Goal: Task Accomplishment & Management: Complete application form

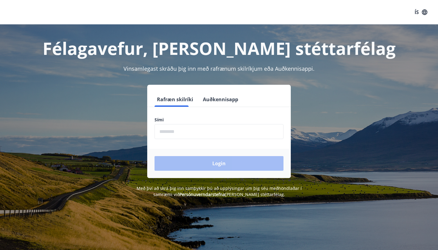
click at [180, 124] on input "phone" at bounding box center [219, 131] width 129 height 15
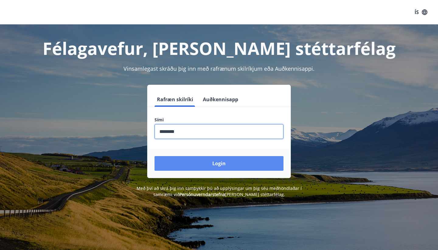
type input "********"
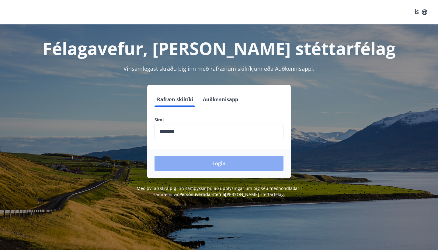
click at [194, 159] on button "Login" at bounding box center [219, 163] width 129 height 15
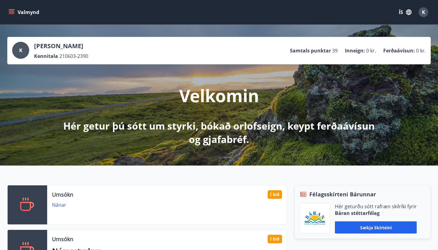
drag, startPoint x: 96, startPoint y: 193, endPoint x: 79, endPoint y: 193, distance: 18.0
click at [79, 193] on div "Umsókn Í bið" at bounding box center [167, 194] width 230 height 9
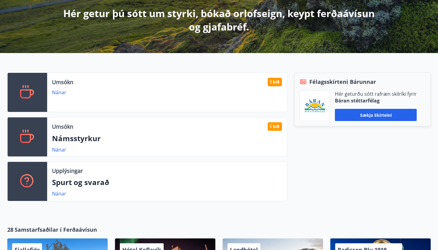
scroll to position [113, 0]
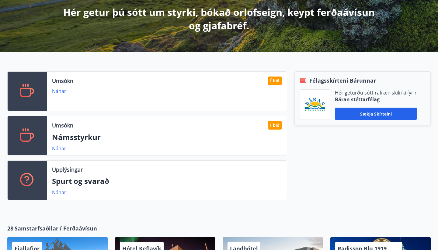
click at [57, 139] on p "Námsstyrkur" at bounding box center [167, 137] width 230 height 10
click at [58, 147] on link "Nánar" at bounding box center [59, 148] width 14 height 7
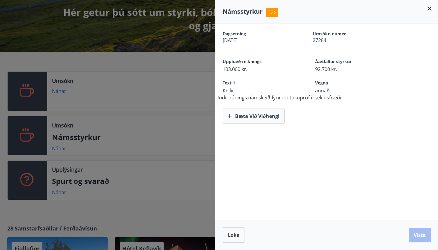
click at [109, 85] on div at bounding box center [219, 125] width 438 height 250
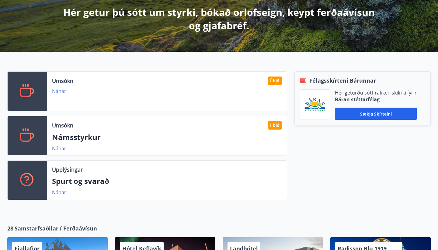
click at [56, 90] on link "Nánar" at bounding box center [59, 91] width 14 height 7
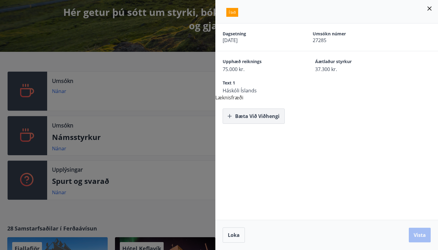
click at [230, 113] on icon "button" at bounding box center [230, 116] width 6 height 6
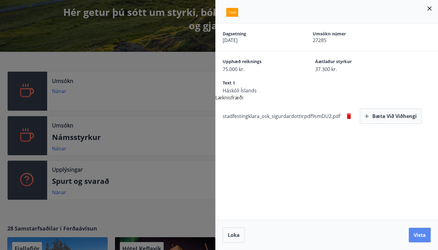
click at [420, 230] on button "Vista" at bounding box center [420, 234] width 22 height 15
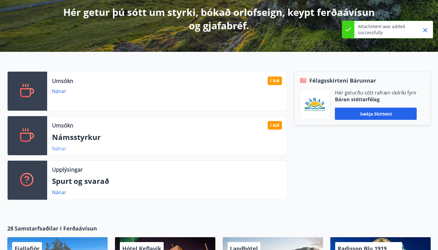
click at [57, 147] on link "Nánar" at bounding box center [59, 148] width 14 height 7
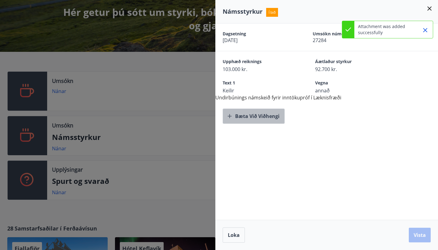
click at [241, 119] on button "Bæta við viðhengi" at bounding box center [254, 115] width 62 height 15
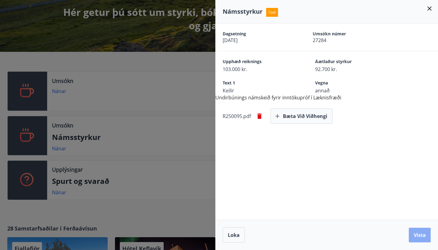
click at [420, 233] on button "Vista" at bounding box center [420, 234] width 22 height 15
